Goal: Task Accomplishment & Management: Complete application form

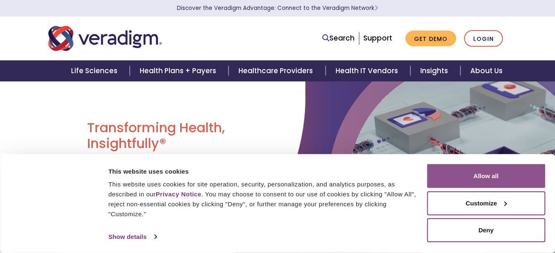
click at [504, 179] on button "Allow all" at bounding box center [486, 176] width 118 height 24
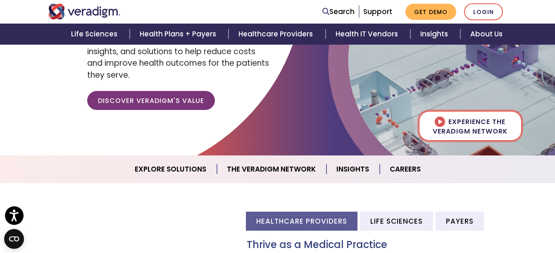
scroll to position [248, 0]
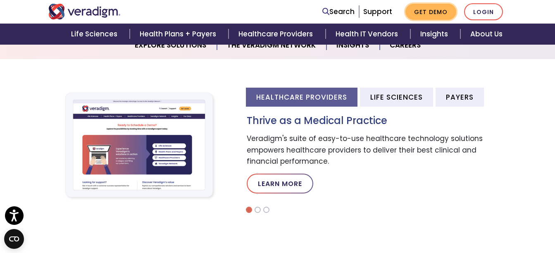
click at [428, 17] on link "Get Demo" at bounding box center [430, 12] width 51 height 16
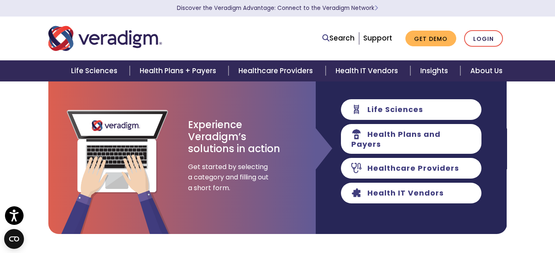
scroll to position [83, 0]
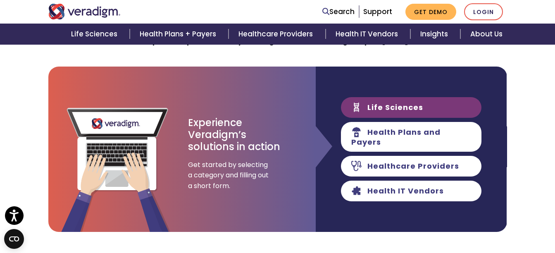
click at [410, 115] on link "Life Sciences" at bounding box center [411, 107] width 141 height 21
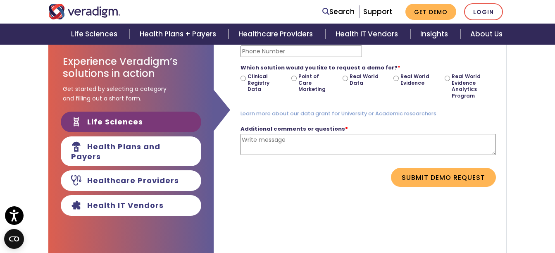
scroll to position [165, 0]
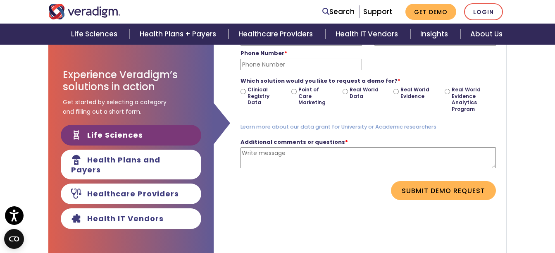
scroll to position [83, 0]
